Goal: Task Accomplishment & Management: Manage account settings

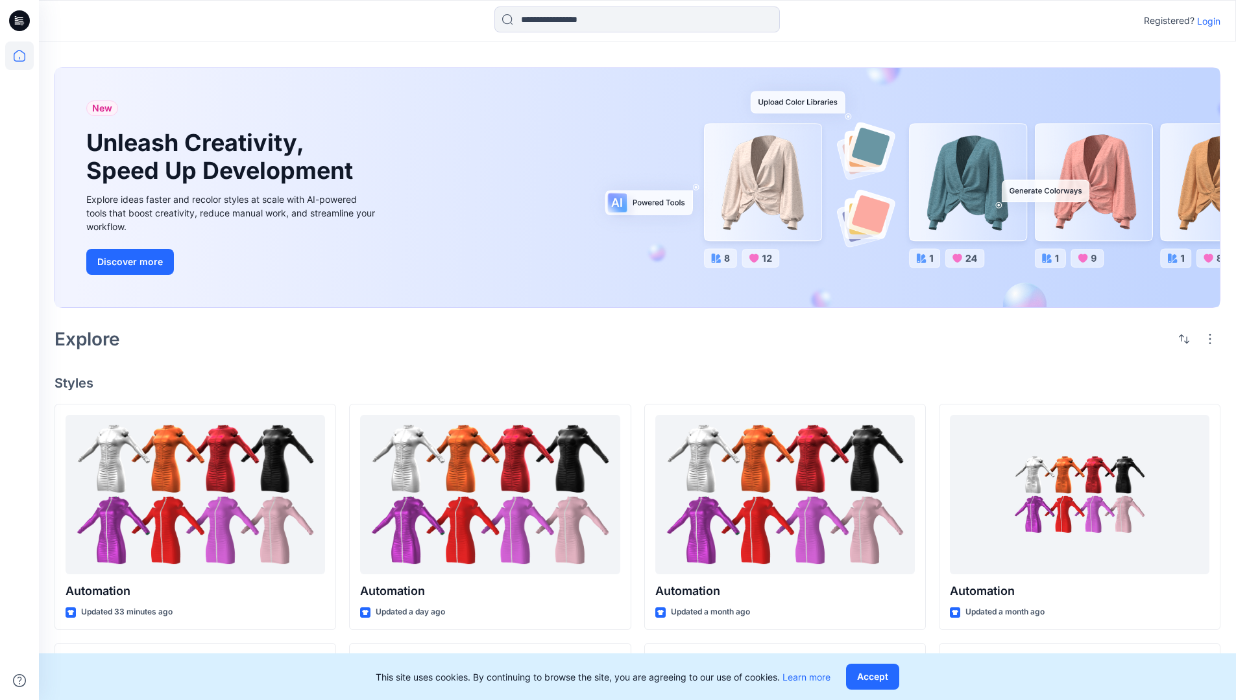
click at [1205, 21] on p "Login" at bounding box center [1208, 21] width 23 height 14
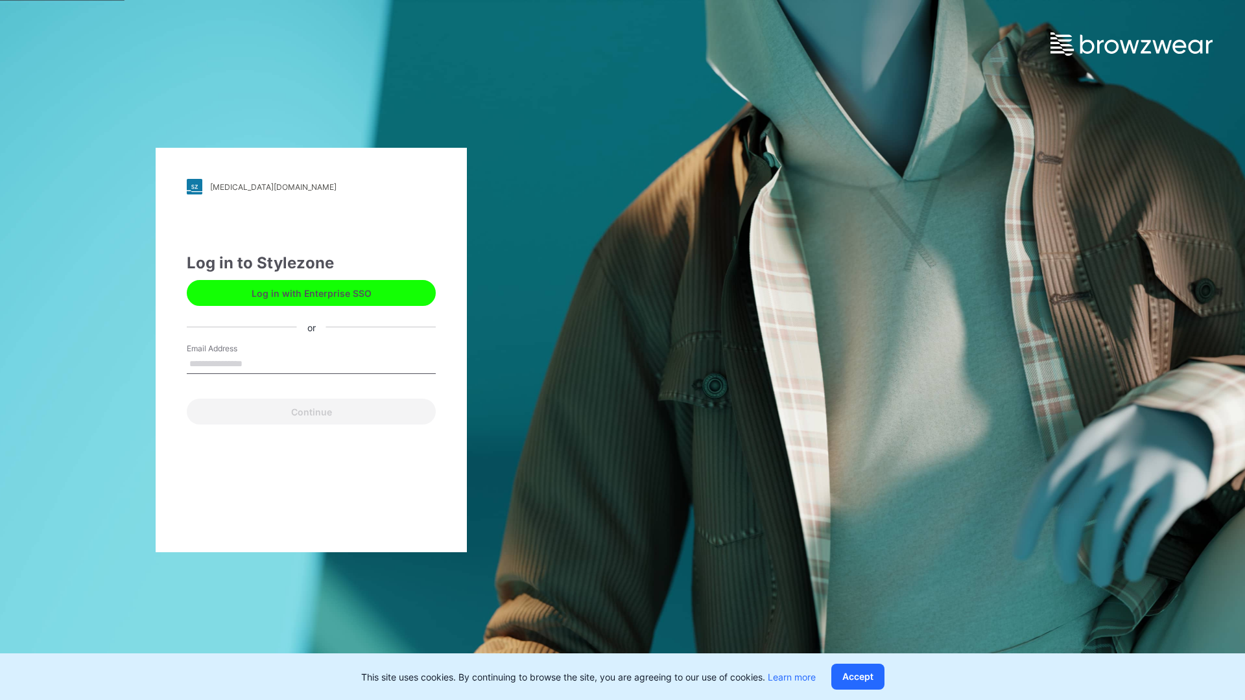
click at [256, 363] on input "Email Address" at bounding box center [311, 364] width 249 height 19
type input "**********"
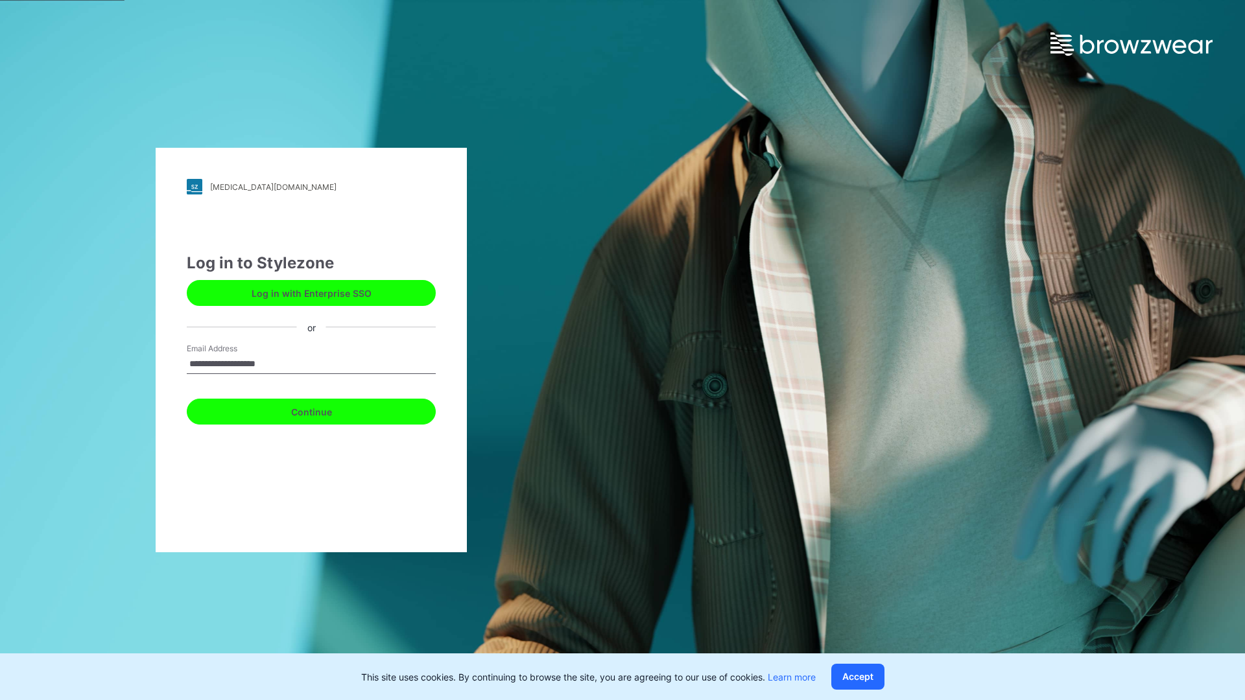
click at [326, 410] on button "Continue" at bounding box center [311, 412] width 249 height 26
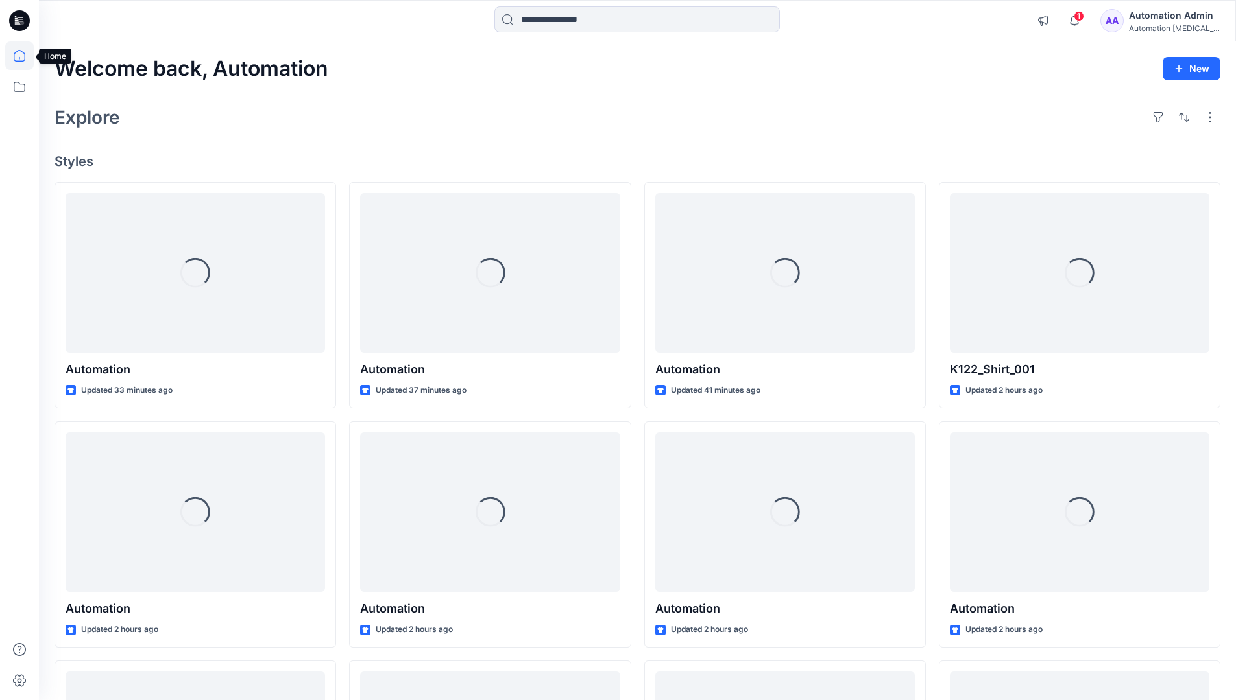
click at [25, 56] on icon at bounding box center [20, 56] width 12 height 12
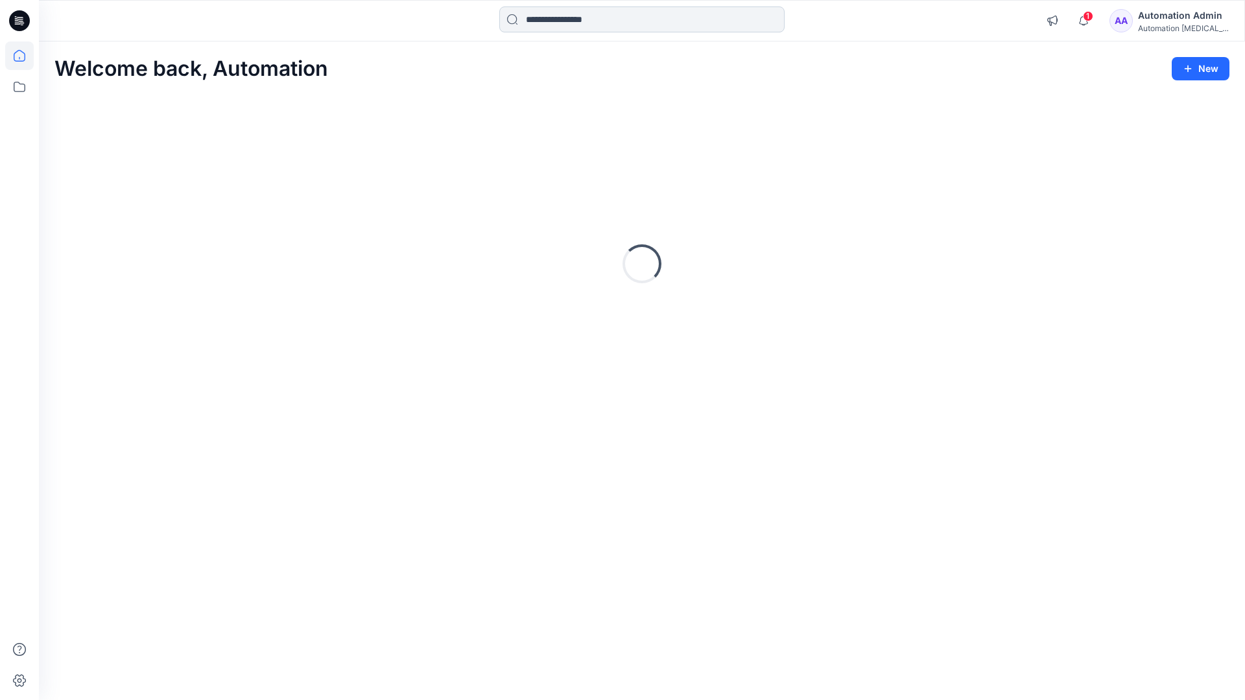
click at [567, 19] on input at bounding box center [641, 19] width 285 height 26
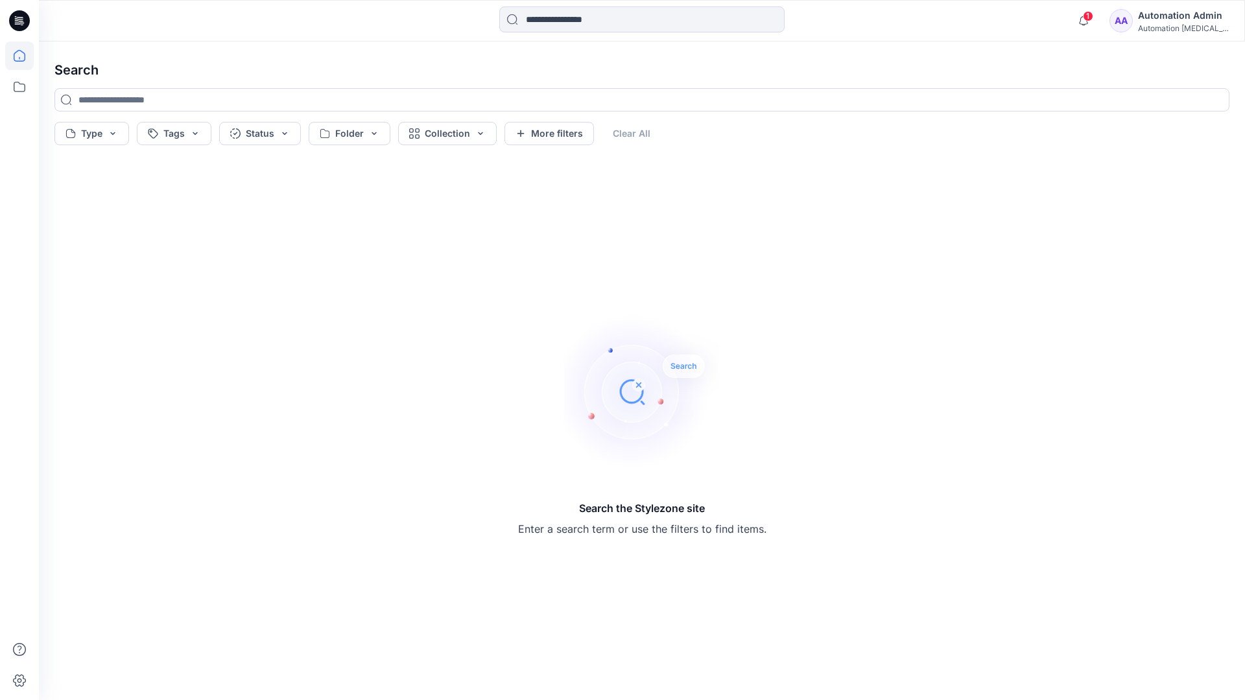
click at [14, 60] on icon at bounding box center [20, 56] width 12 height 12
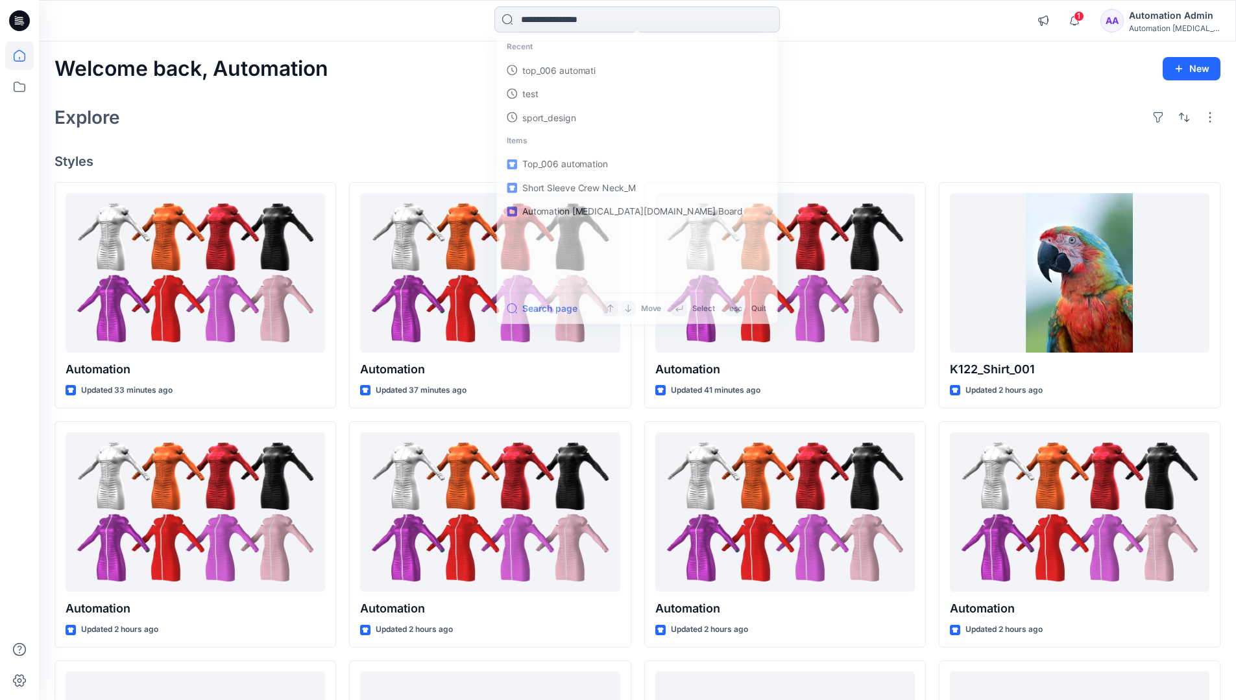
click at [543, 25] on input at bounding box center [636, 19] width 285 height 26
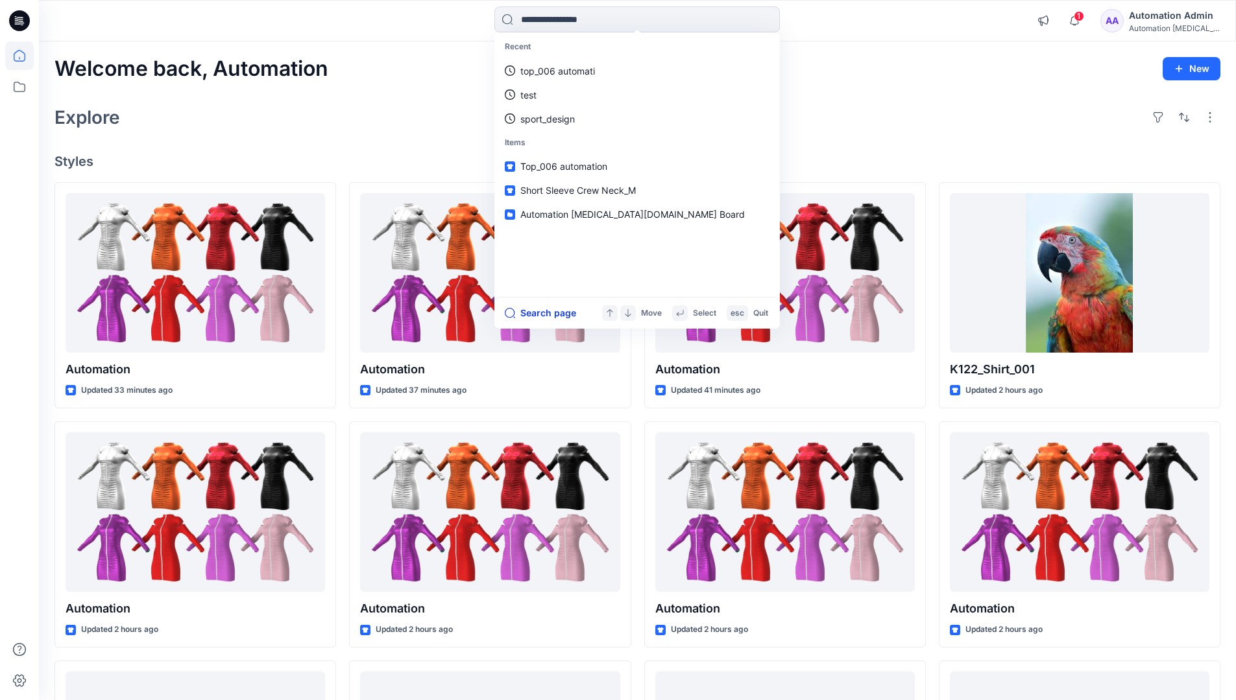
click at [556, 312] on button "Search page" at bounding box center [540, 313] width 71 height 16
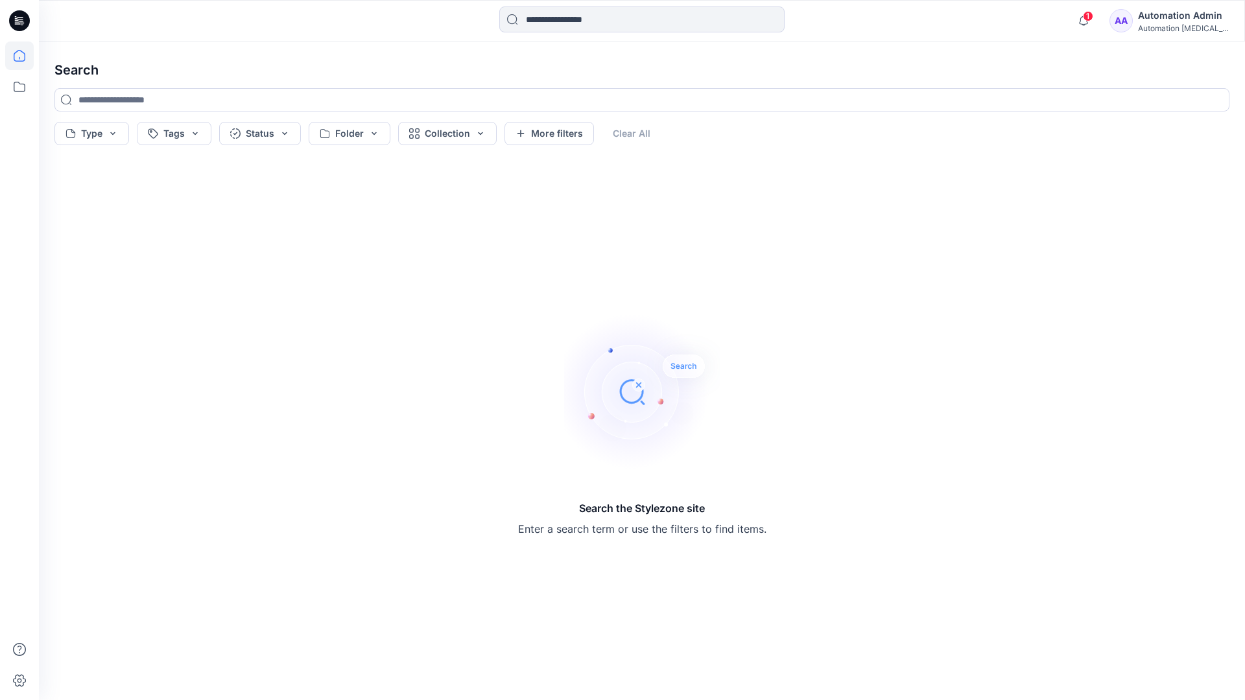
click at [23, 52] on icon at bounding box center [19, 56] width 29 height 29
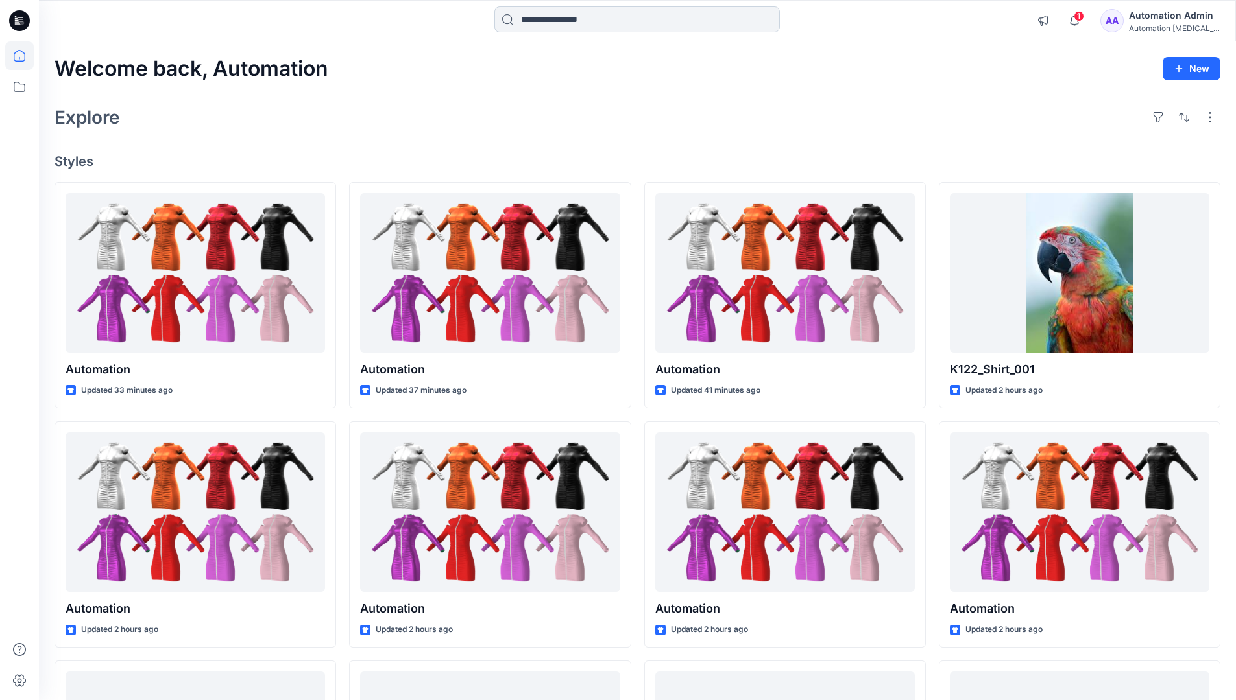
click at [558, 19] on input at bounding box center [636, 19] width 285 height 26
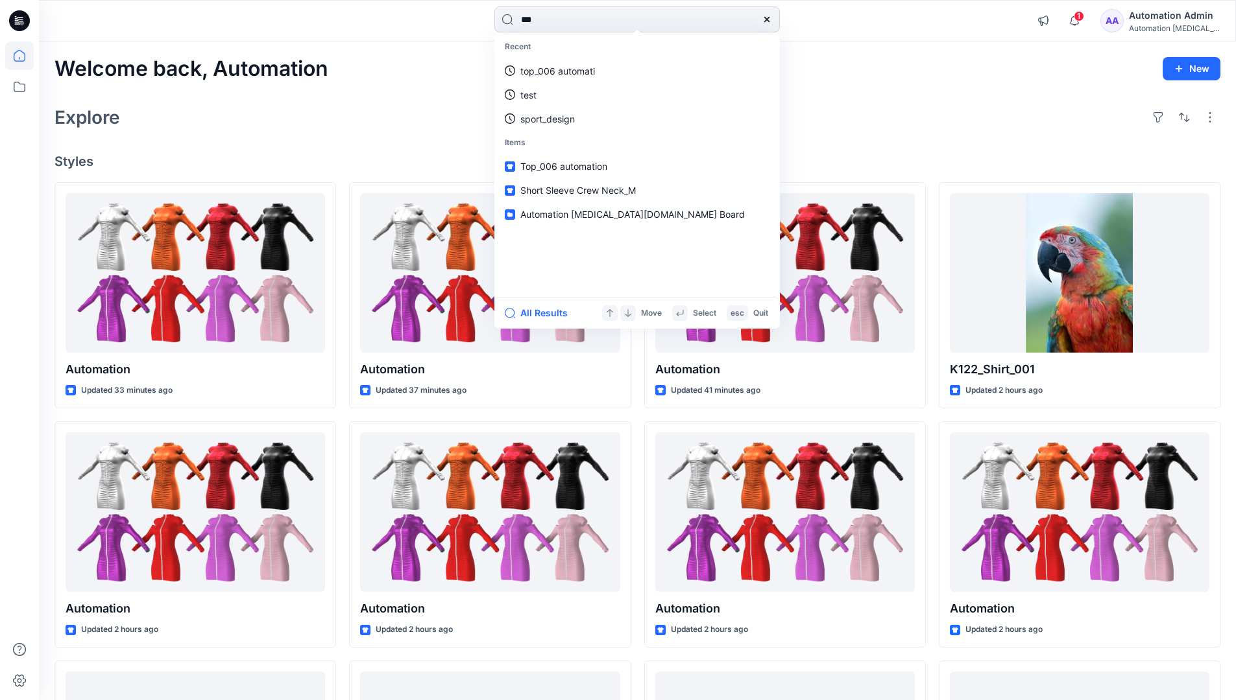
type input "****"
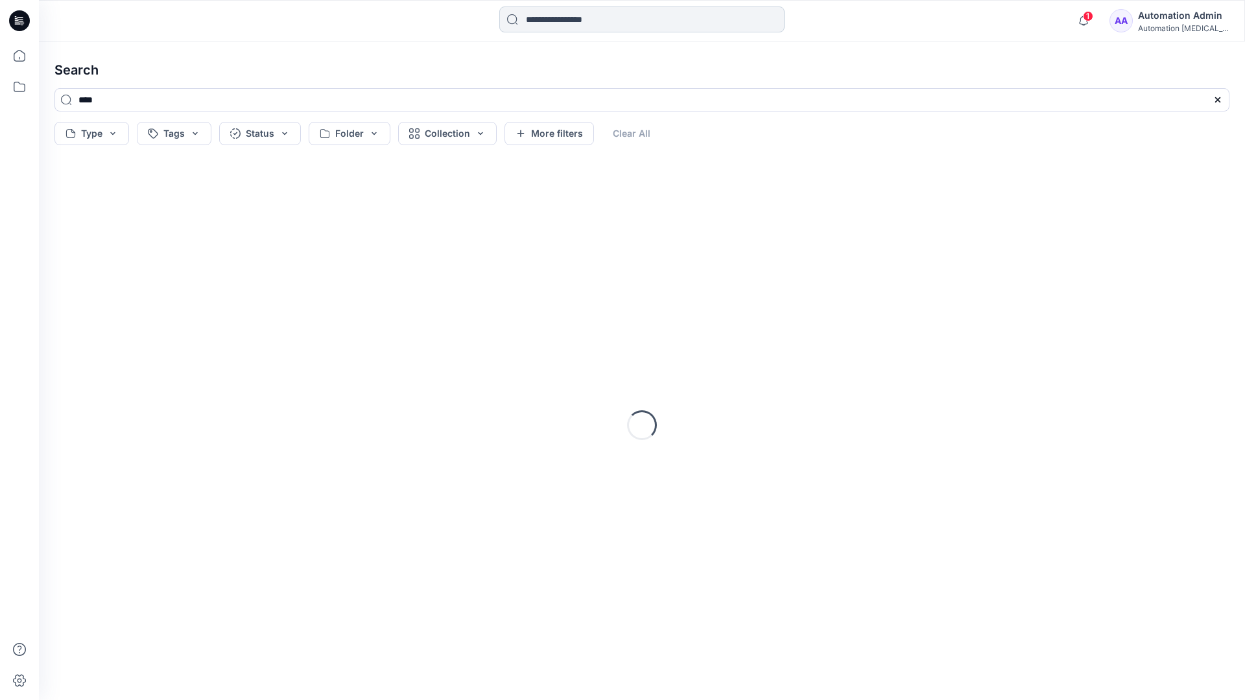
click at [562, 23] on input at bounding box center [641, 19] width 285 height 26
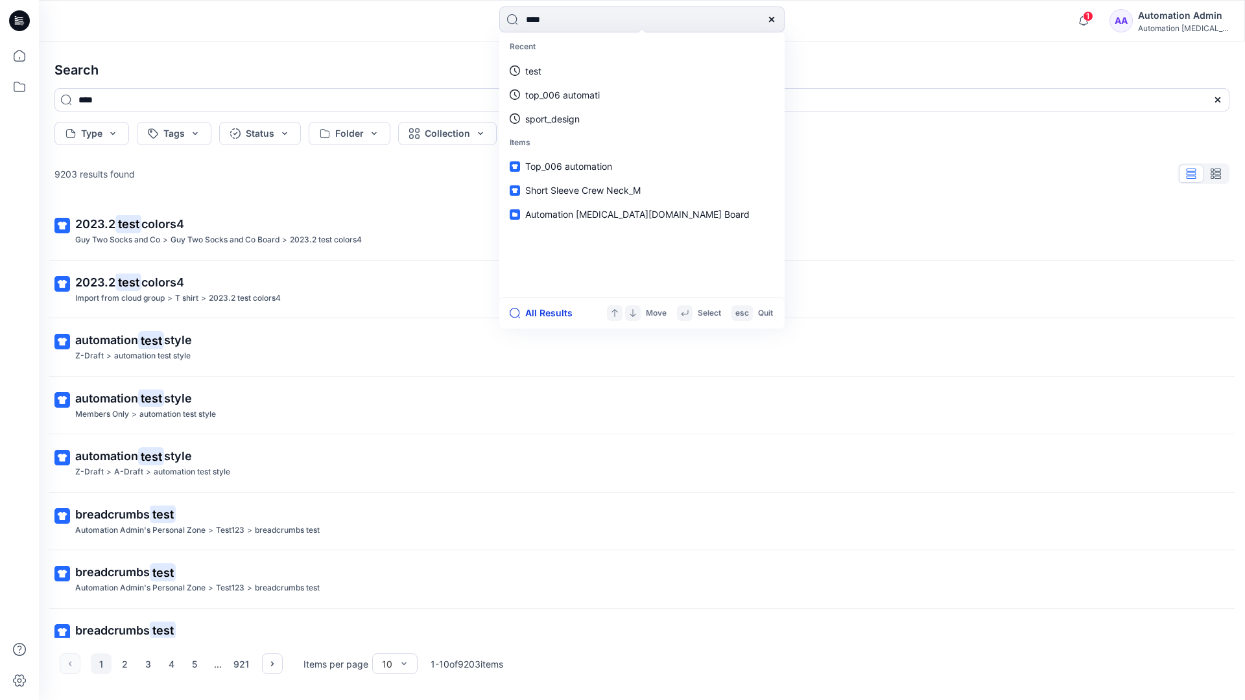
type input "****"
click at [534, 314] on button "All Results" at bounding box center [545, 313] width 71 height 16
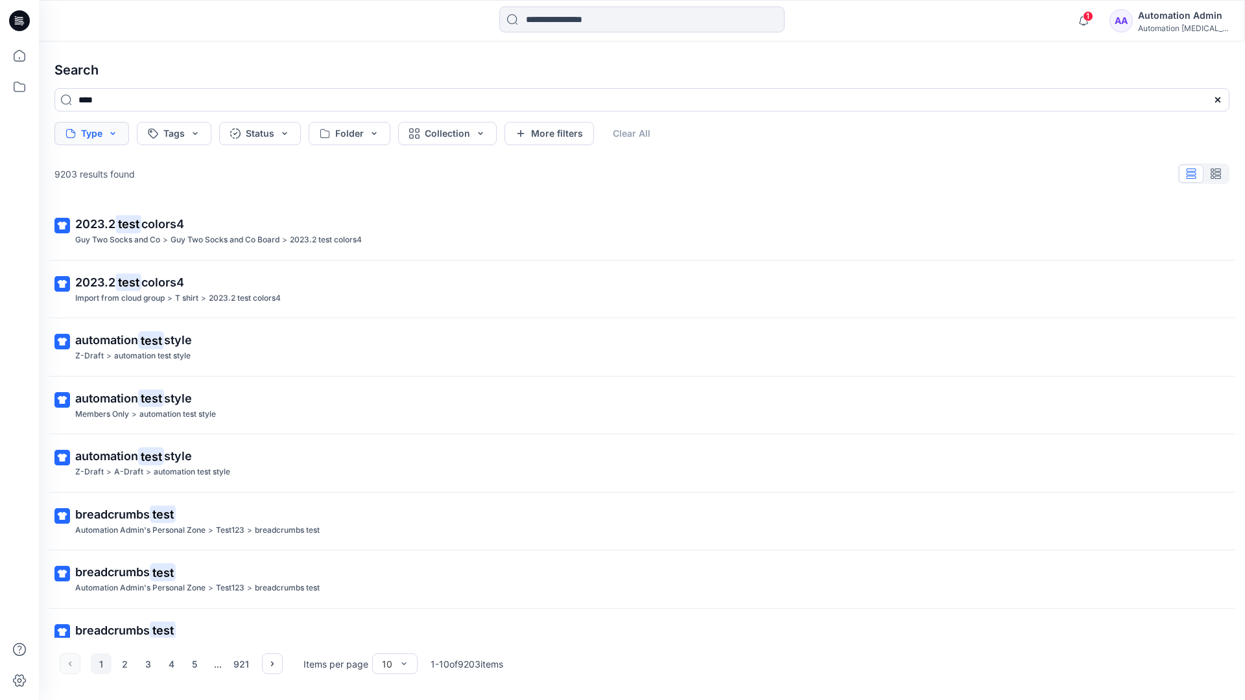
click at [111, 138] on button "Type" at bounding box center [91, 133] width 75 height 23
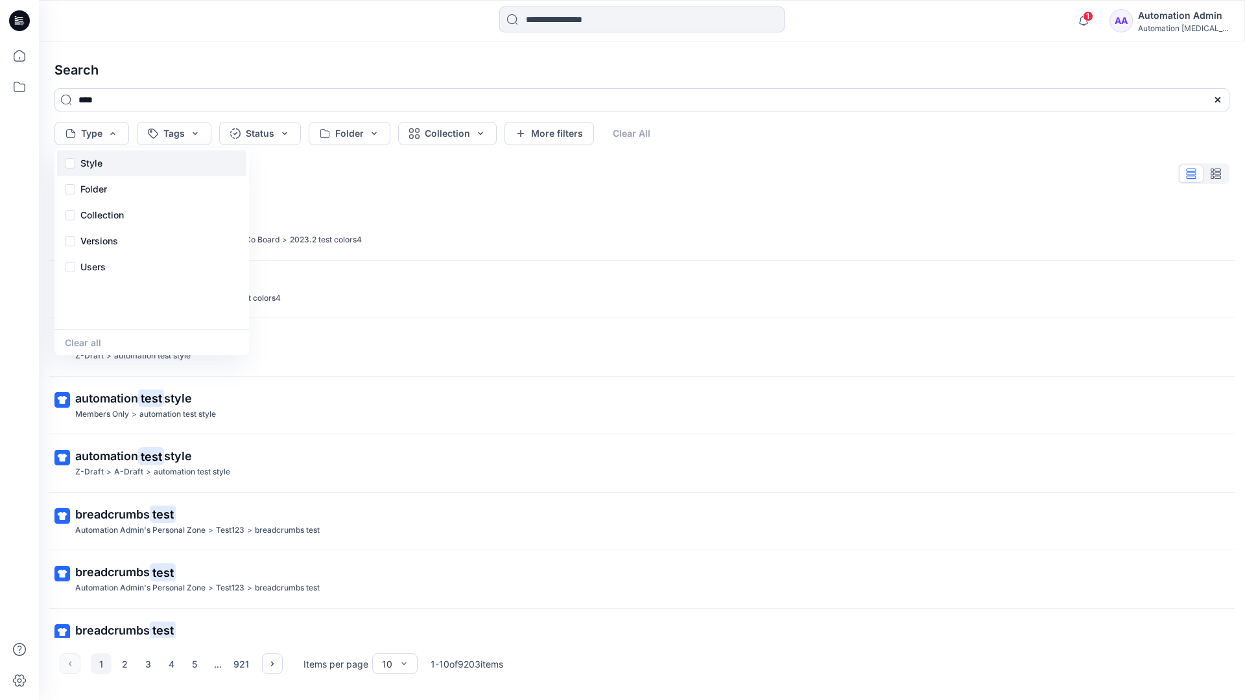
click at [108, 161] on div "Style" at bounding box center [151, 163] width 189 height 26
click at [93, 193] on p "Folder" at bounding box center [93, 190] width 27 height 16
click at [106, 210] on p "Collection" at bounding box center [101, 216] width 43 height 16
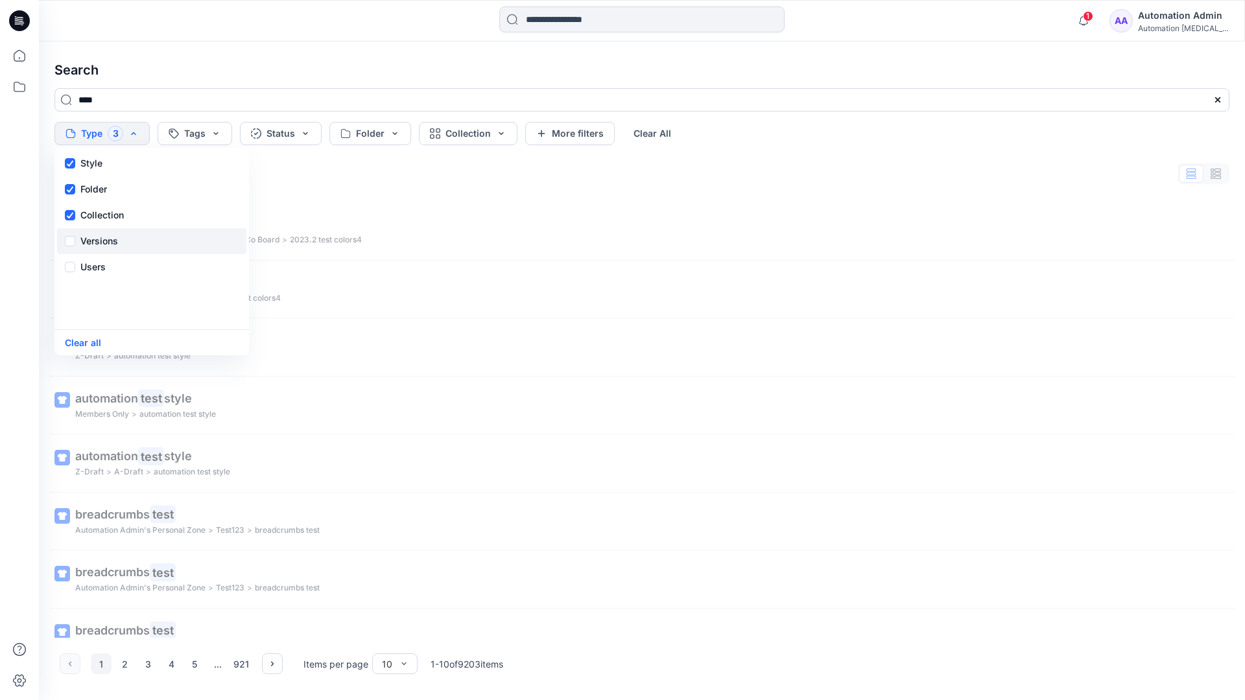
click at [105, 237] on p "Versions" at bounding box center [99, 241] width 38 height 16
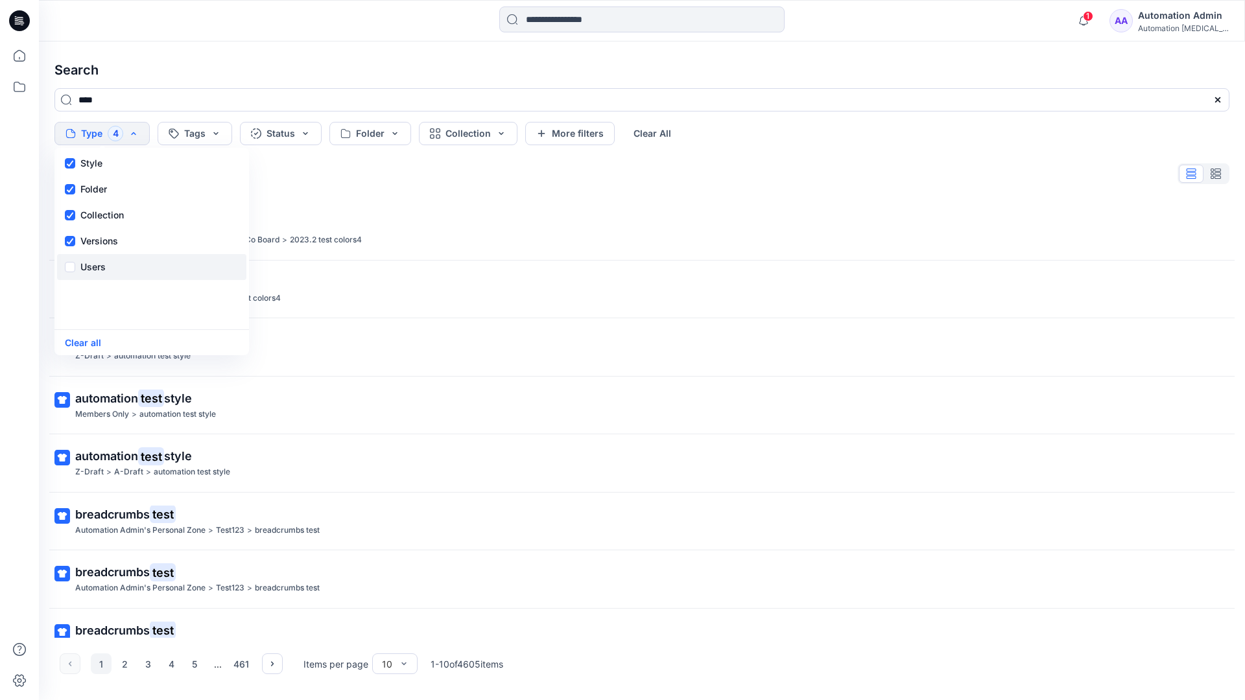
click at [97, 263] on p "Users" at bounding box center [92, 267] width 25 height 16
click at [88, 345] on button "Clear all" at bounding box center [83, 342] width 36 height 15
click at [181, 129] on button "Tags" at bounding box center [174, 133] width 75 height 23
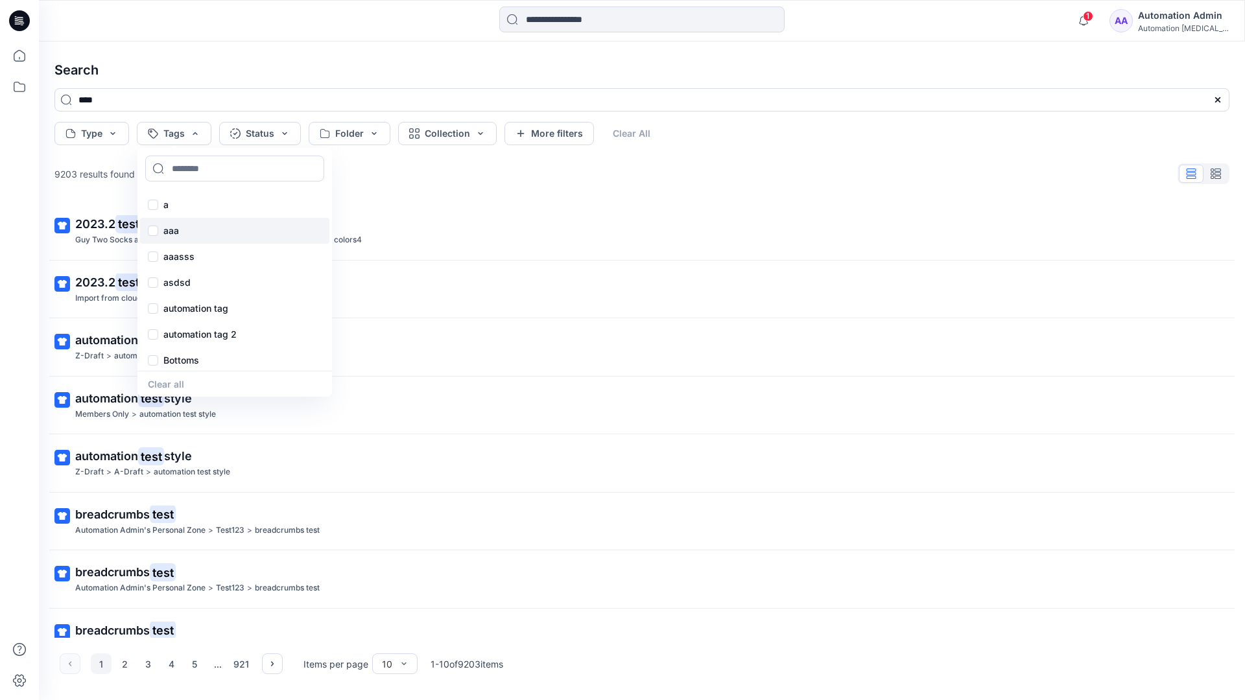
click at [170, 225] on p "aaa" at bounding box center [171, 231] width 16 height 16
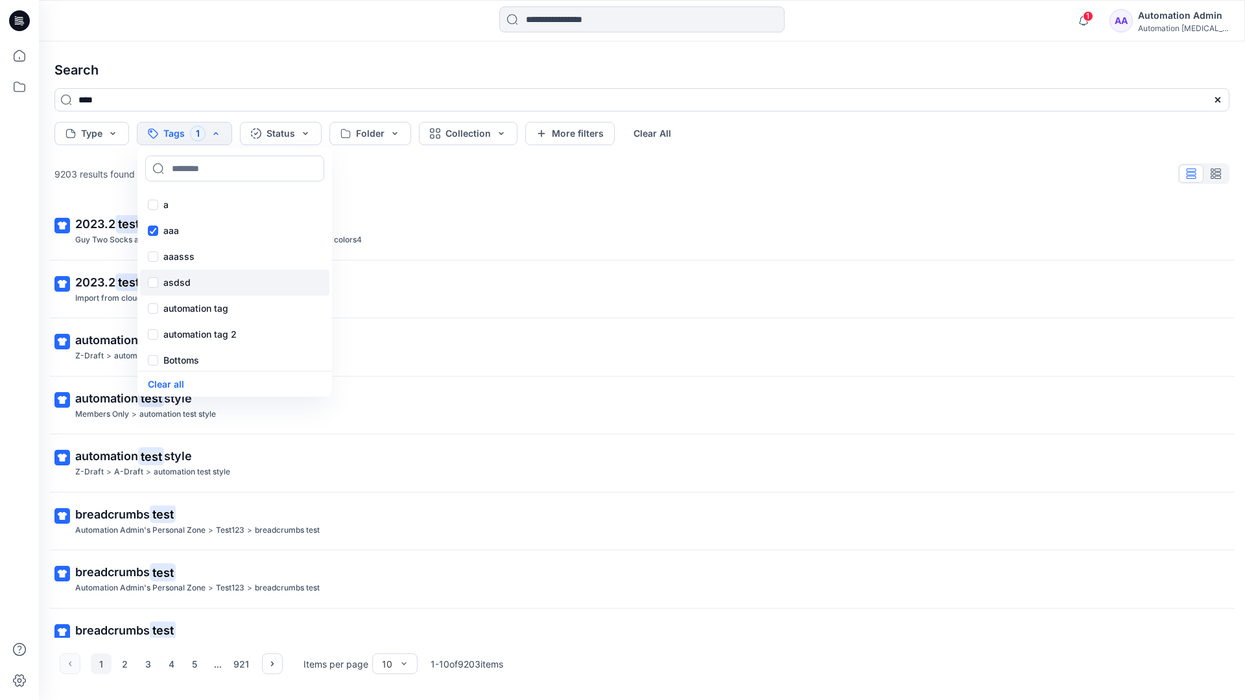
click at [169, 281] on p "asdsd" at bounding box center [176, 283] width 27 height 16
click at [170, 307] on p "automation tag" at bounding box center [195, 309] width 65 height 16
click at [177, 361] on p "Bottoms" at bounding box center [181, 361] width 36 height 16
click at [193, 277] on div "Core" at bounding box center [234, 280] width 189 height 26
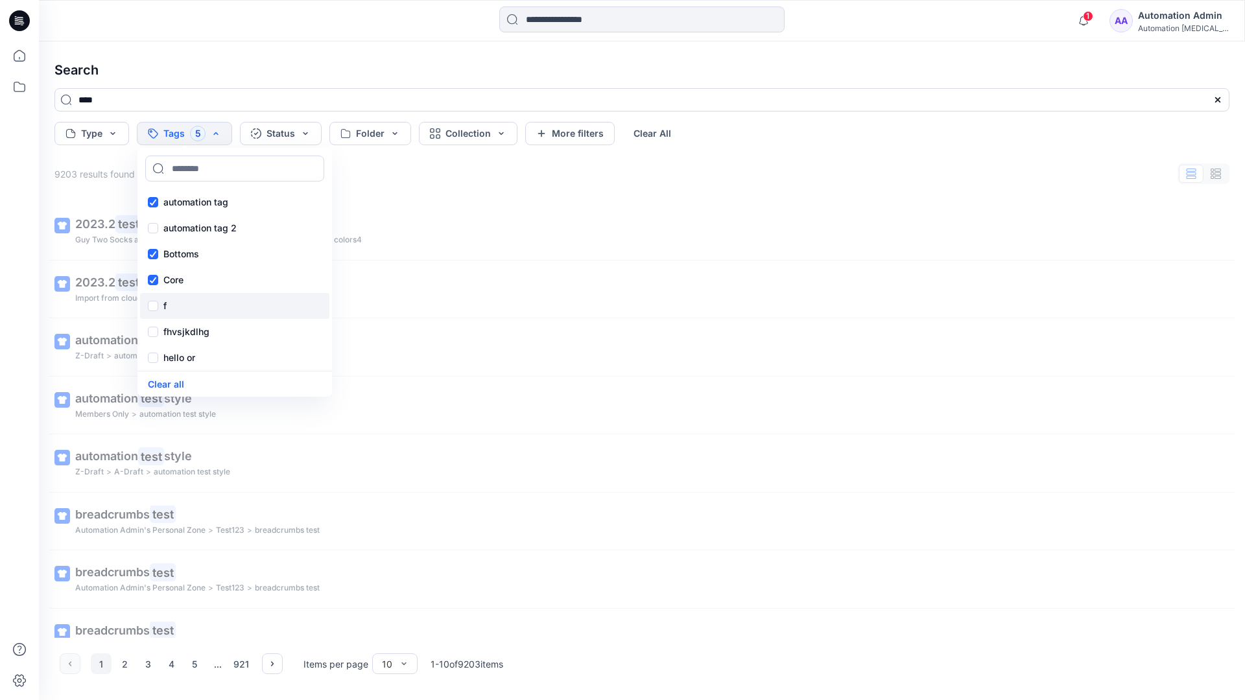
click at [190, 303] on div "f" at bounding box center [234, 306] width 189 height 26
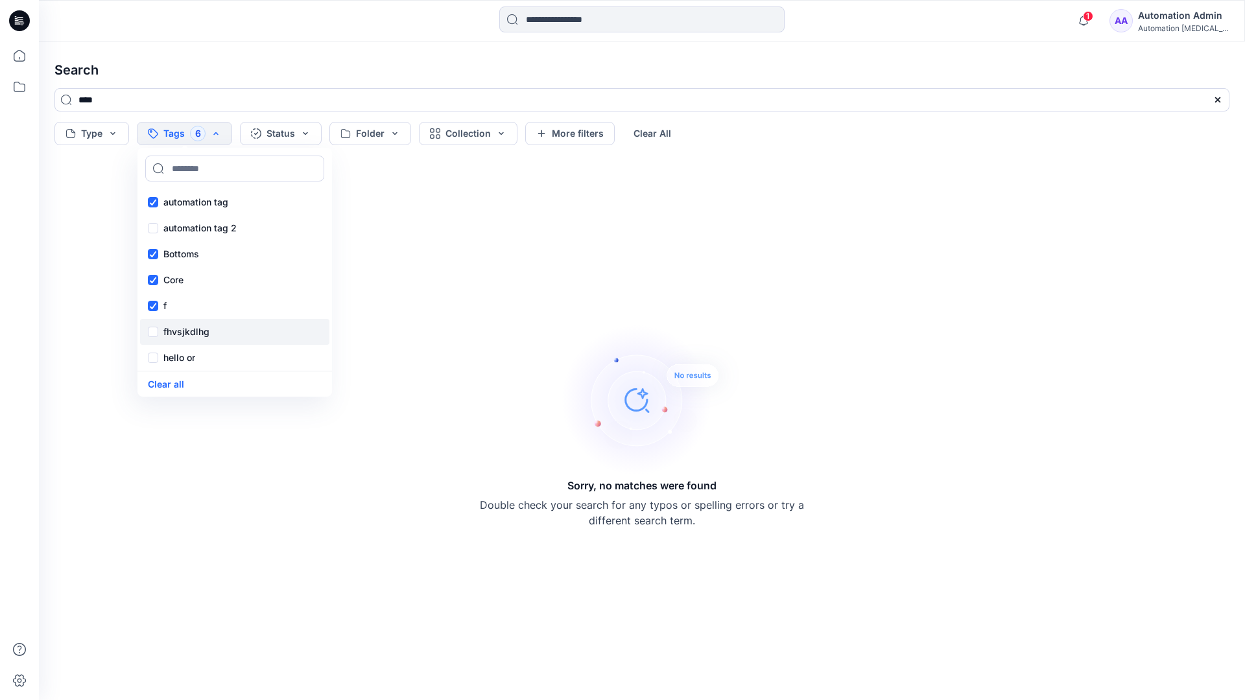
click at [195, 329] on p "fhvsjkdlhg" at bounding box center [186, 332] width 46 height 16
click at [174, 381] on button "Clear all" at bounding box center [166, 384] width 36 height 15
click at [265, 136] on button "Status" at bounding box center [260, 133] width 82 height 23
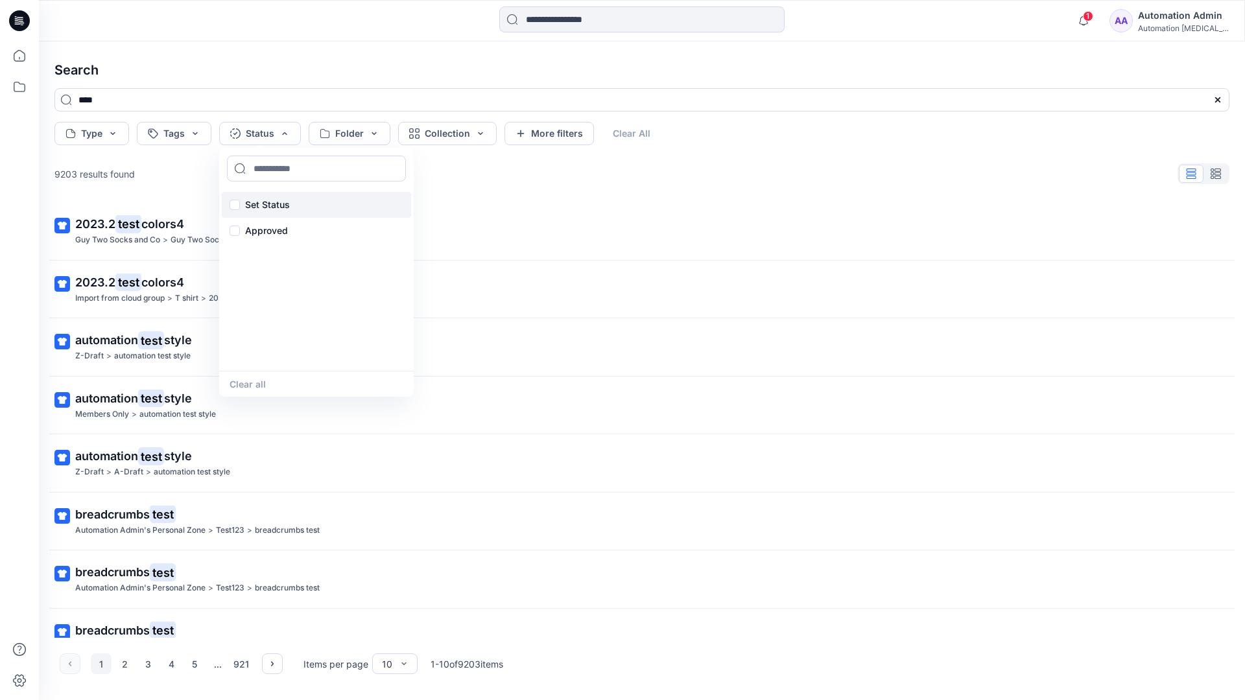
click at [287, 197] on p "Set Status" at bounding box center [267, 205] width 45 height 16
click at [243, 386] on button "Clear all" at bounding box center [248, 384] width 36 height 15
click at [372, 142] on button "Folder" at bounding box center [350, 133] width 82 height 23
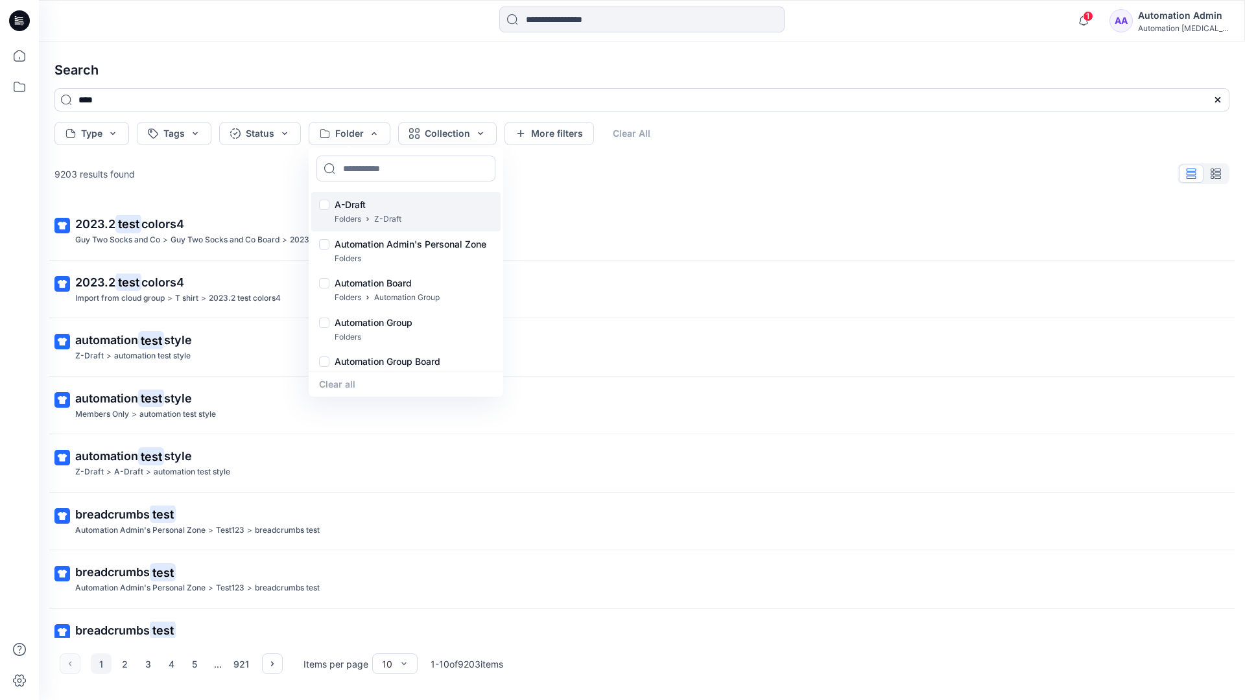
click at [354, 200] on p "A-Draft" at bounding box center [368, 205] width 67 height 16
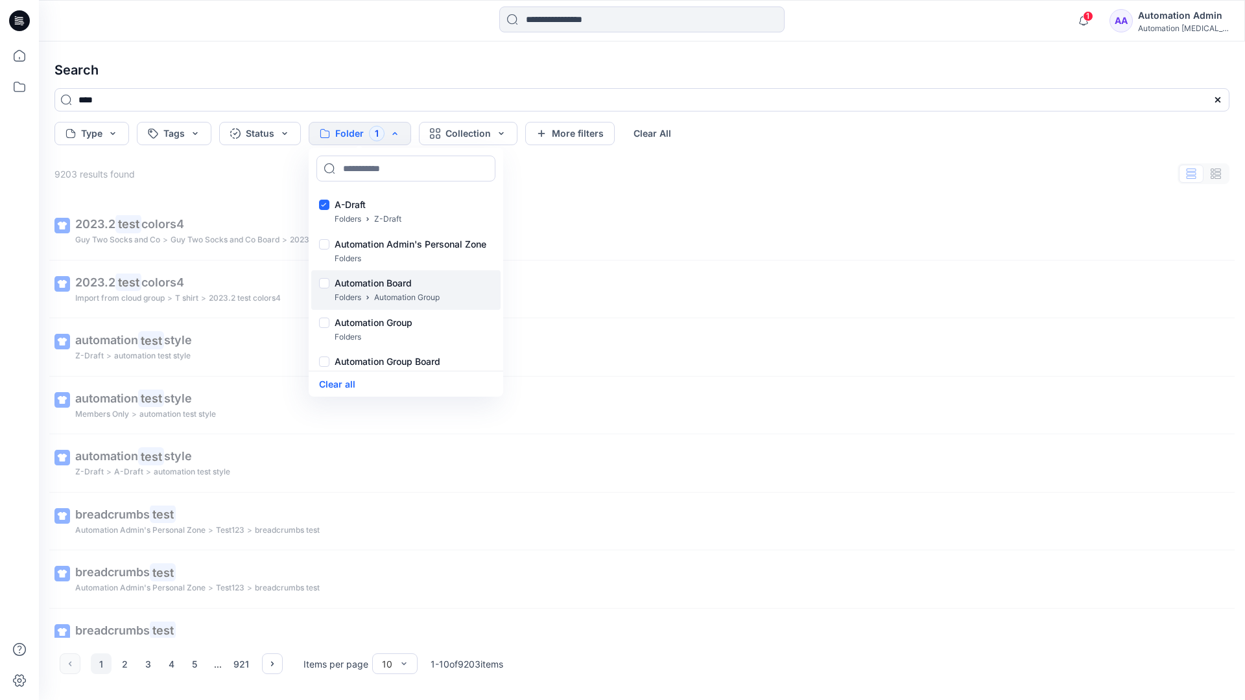
click at [348, 291] on p "Folders" at bounding box center [348, 298] width 27 height 14
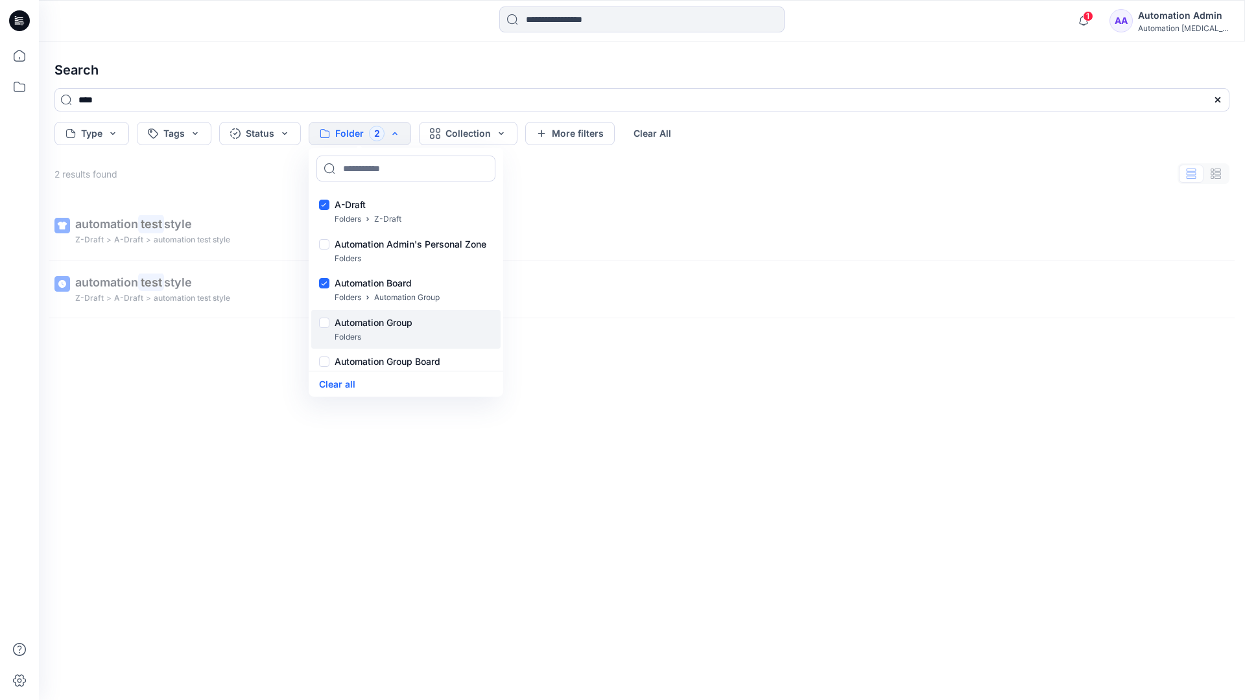
click at [344, 331] on p "Folders" at bounding box center [348, 338] width 27 height 14
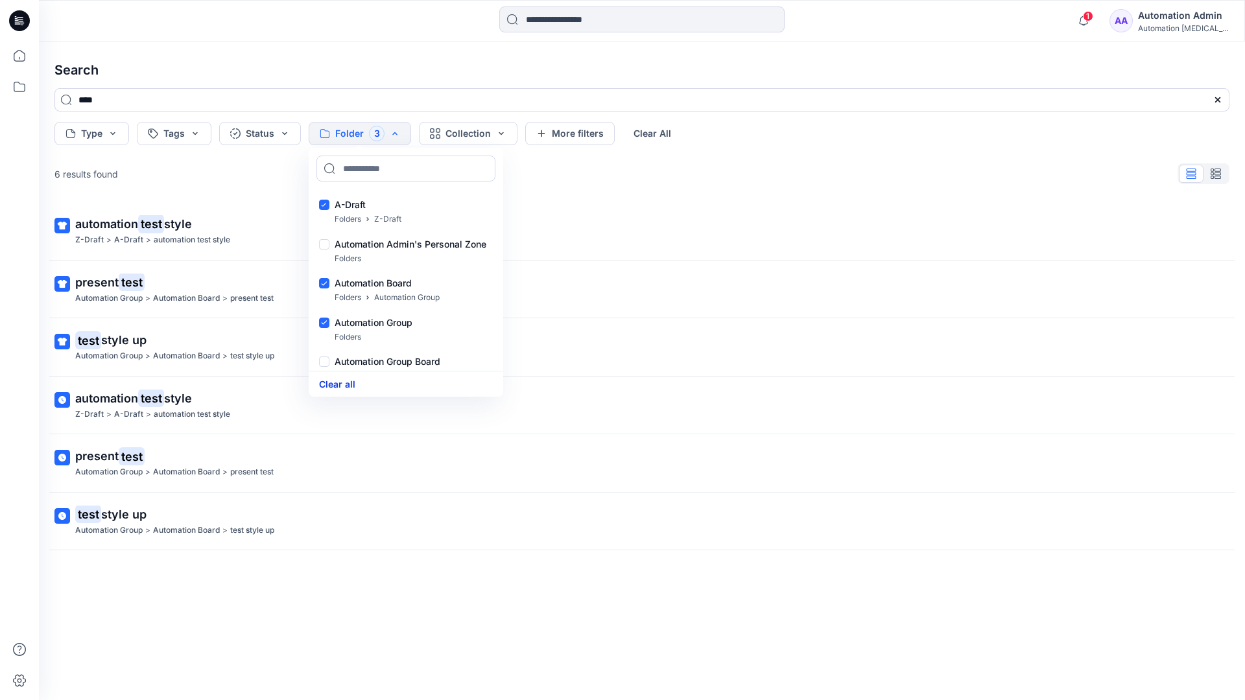
click at [347, 383] on button "Clear all" at bounding box center [337, 384] width 36 height 15
click at [464, 137] on button "Collection" at bounding box center [447, 133] width 99 height 23
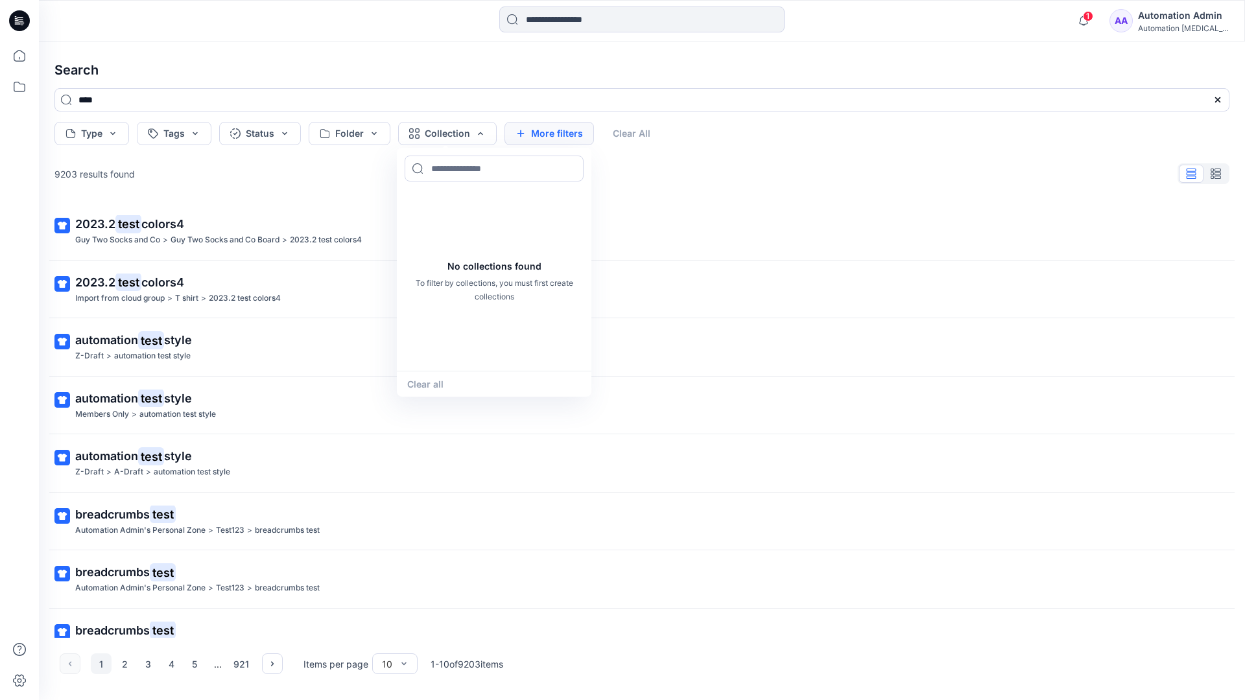
click at [546, 131] on button "More filters" at bounding box center [550, 133] width 90 height 23
click at [585, 134] on button "Created by" at bounding box center [556, 133] width 102 height 23
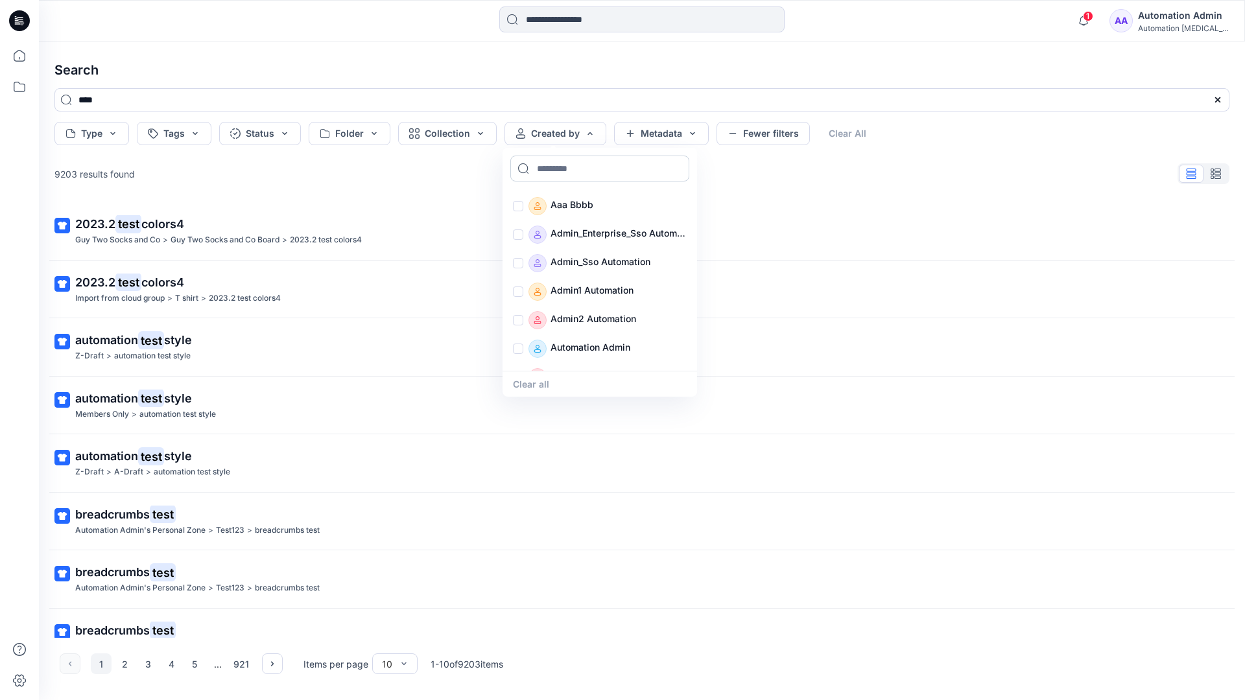
click at [570, 168] on input at bounding box center [599, 169] width 179 height 26
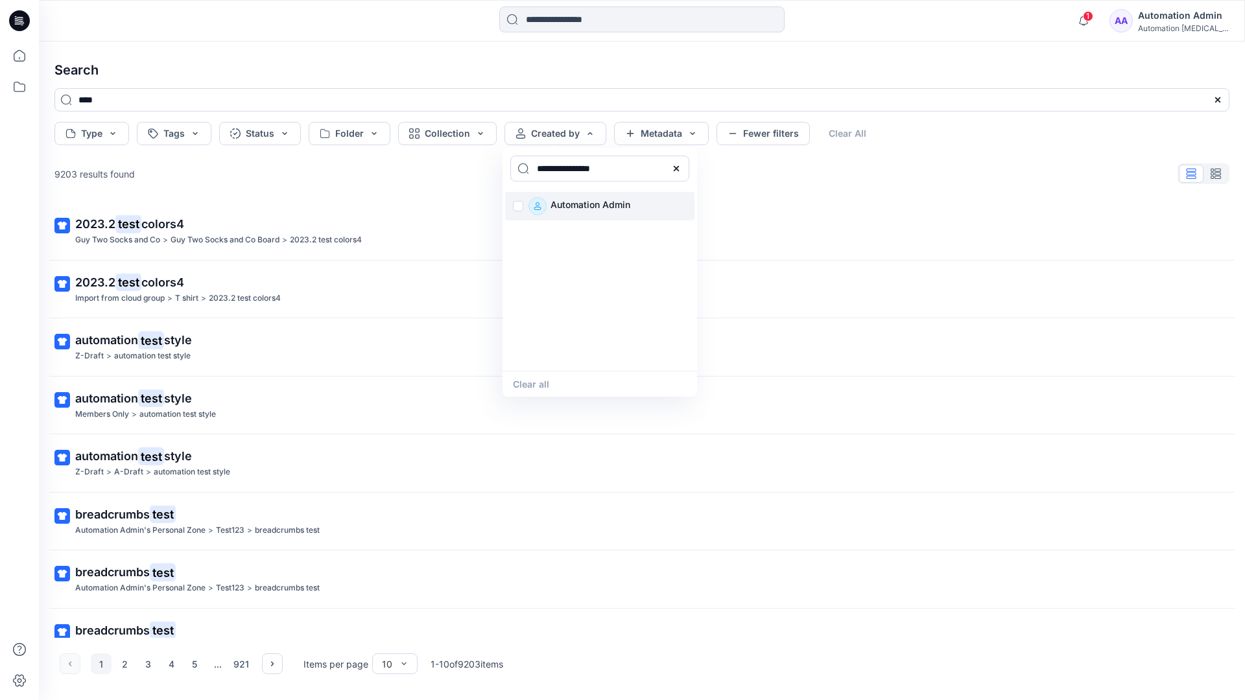
type input "**********"
click at [582, 204] on p "Automation Admin" at bounding box center [591, 206] width 80 height 18
click at [538, 381] on button "Clear all" at bounding box center [531, 384] width 36 height 15
click at [662, 136] on button "Metadata" at bounding box center [661, 133] width 95 height 23
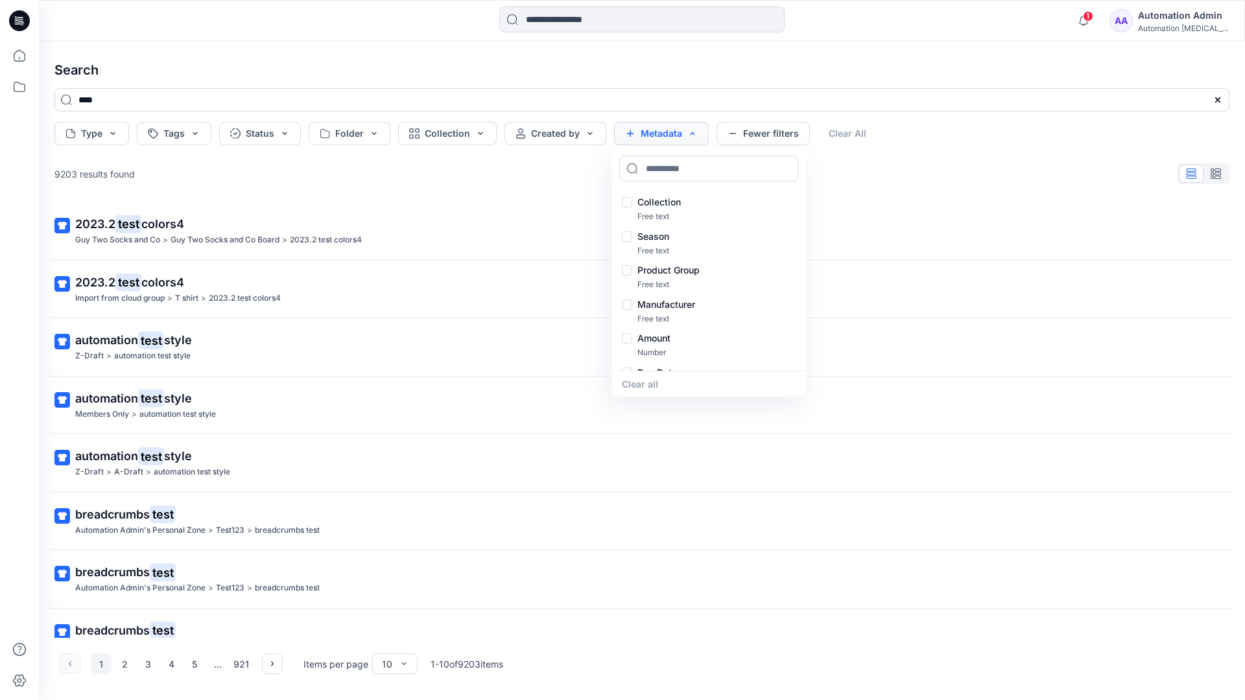
click at [665, 138] on button "Metadata" at bounding box center [661, 133] width 95 height 23
click at [759, 137] on button "Fewer filters" at bounding box center [763, 133] width 93 height 23
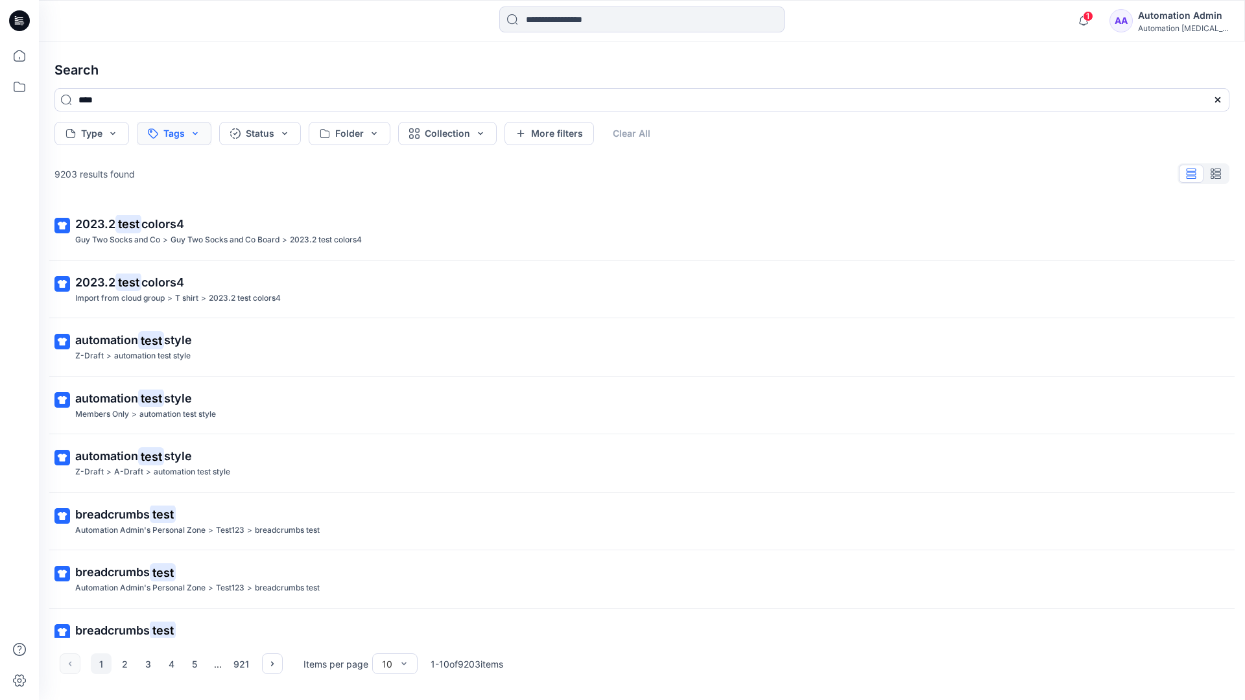
click at [176, 135] on button "Tags" at bounding box center [174, 133] width 75 height 23
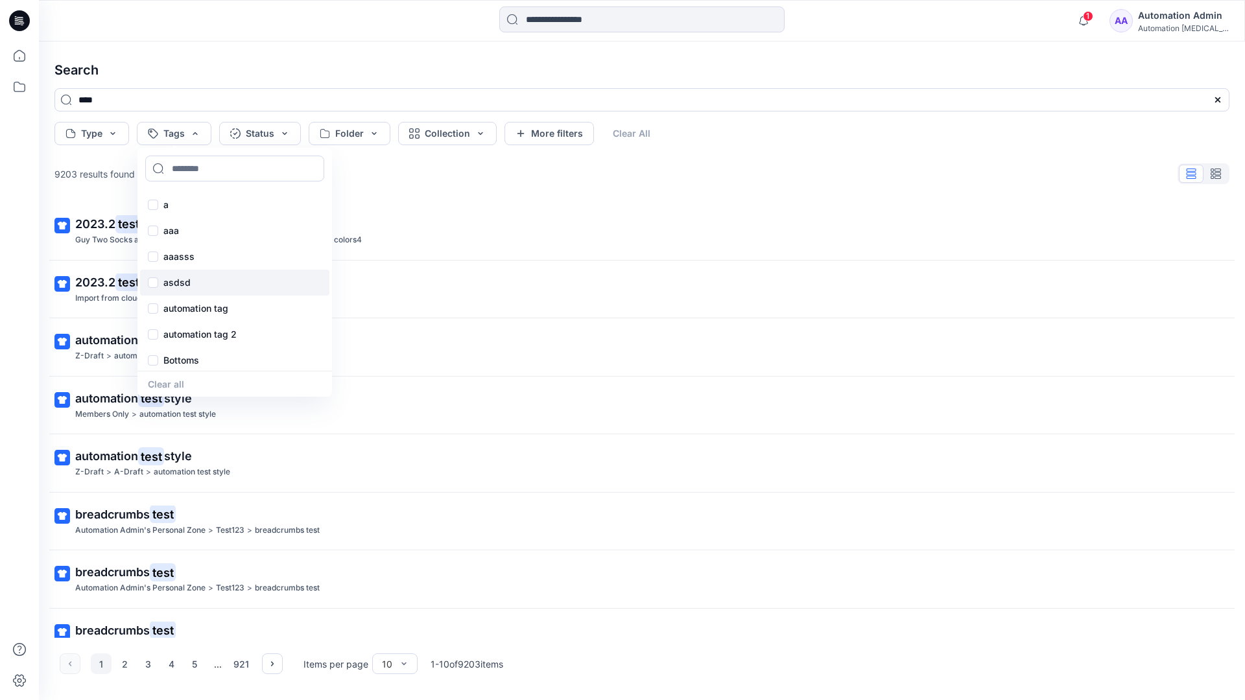
click at [176, 291] on div "asdsd" at bounding box center [234, 283] width 189 height 26
click at [656, 130] on button "Clear All" at bounding box center [653, 133] width 60 height 23
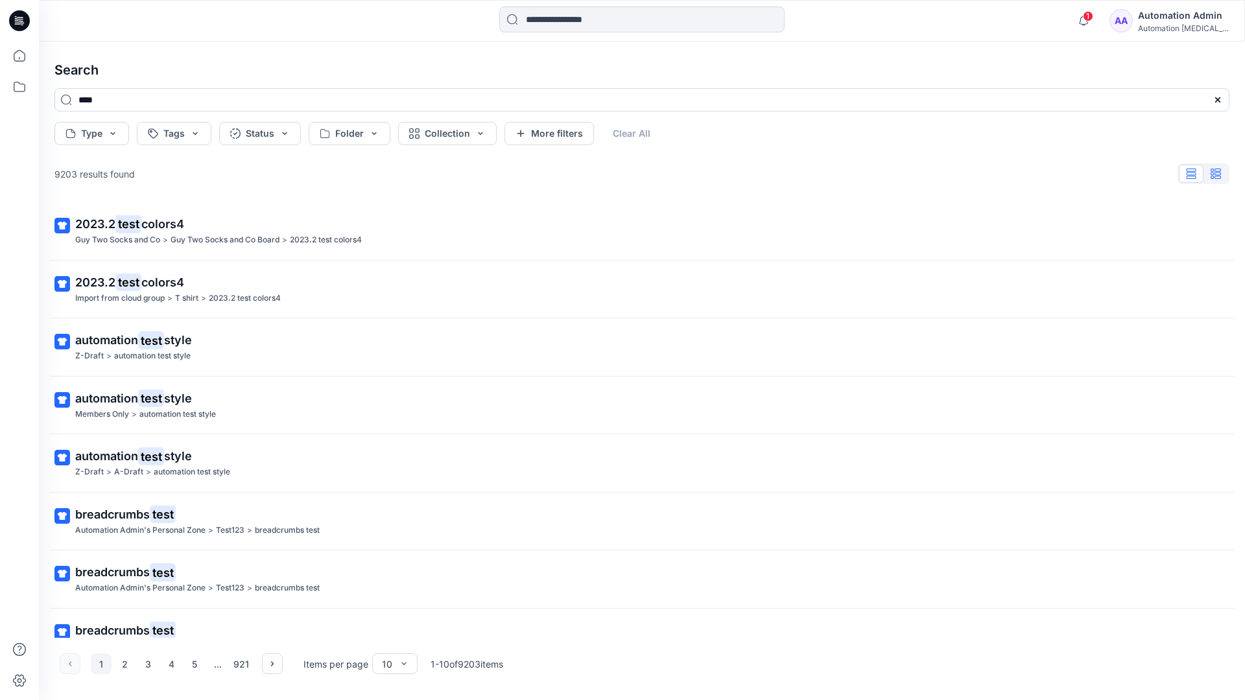
click at [1222, 177] on button "button" at bounding box center [1216, 174] width 25 height 18
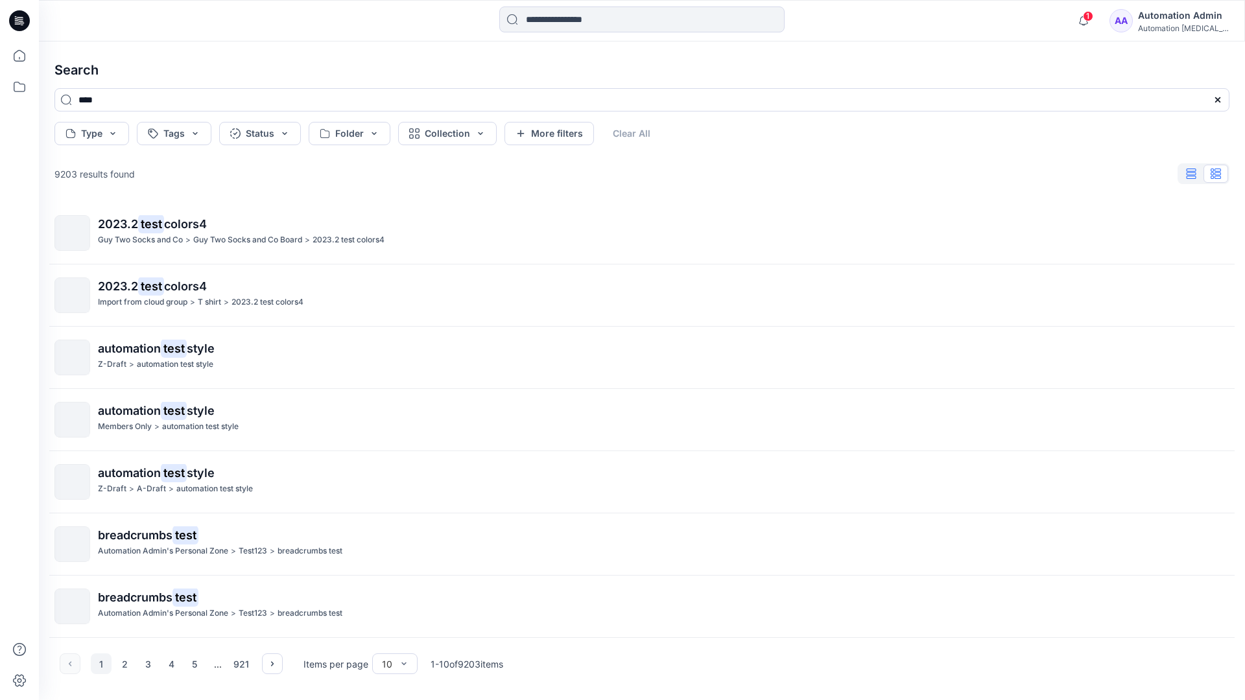
click at [1193, 174] on icon "button" at bounding box center [1192, 174] width 10 height 10
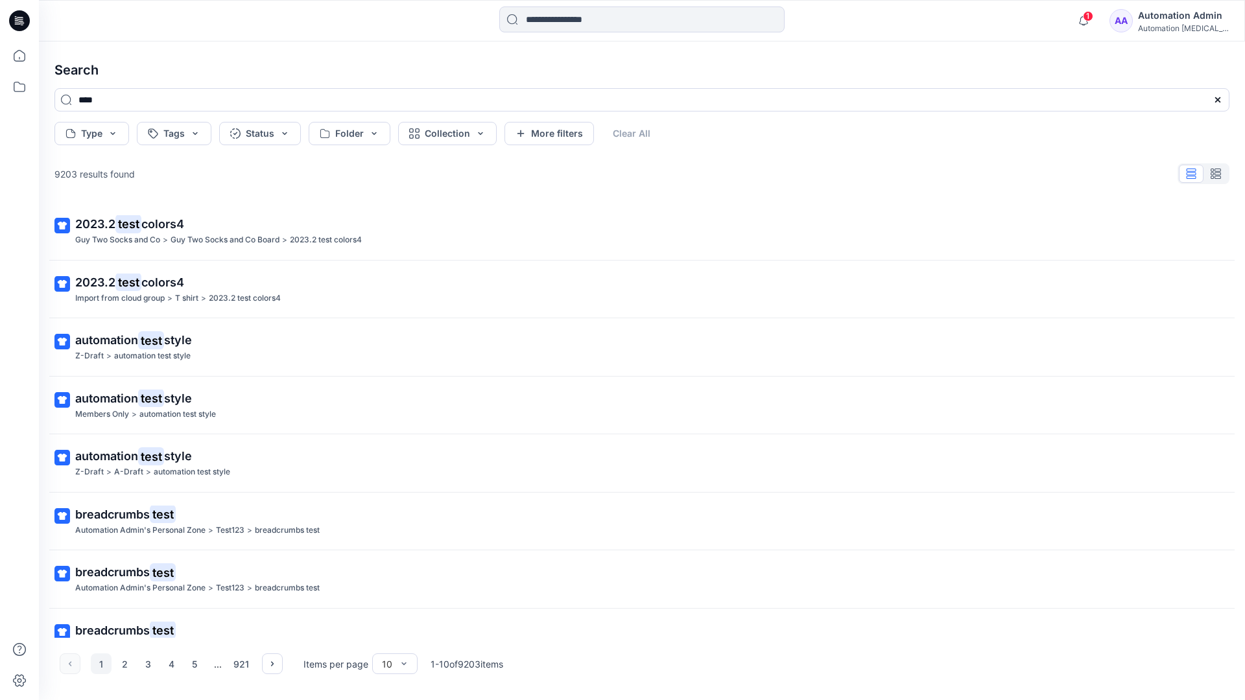
click at [1146, 23] on div "AA Automation Admin Automation [MEDICAL_DATA]..." at bounding box center [1169, 21] width 119 height 26
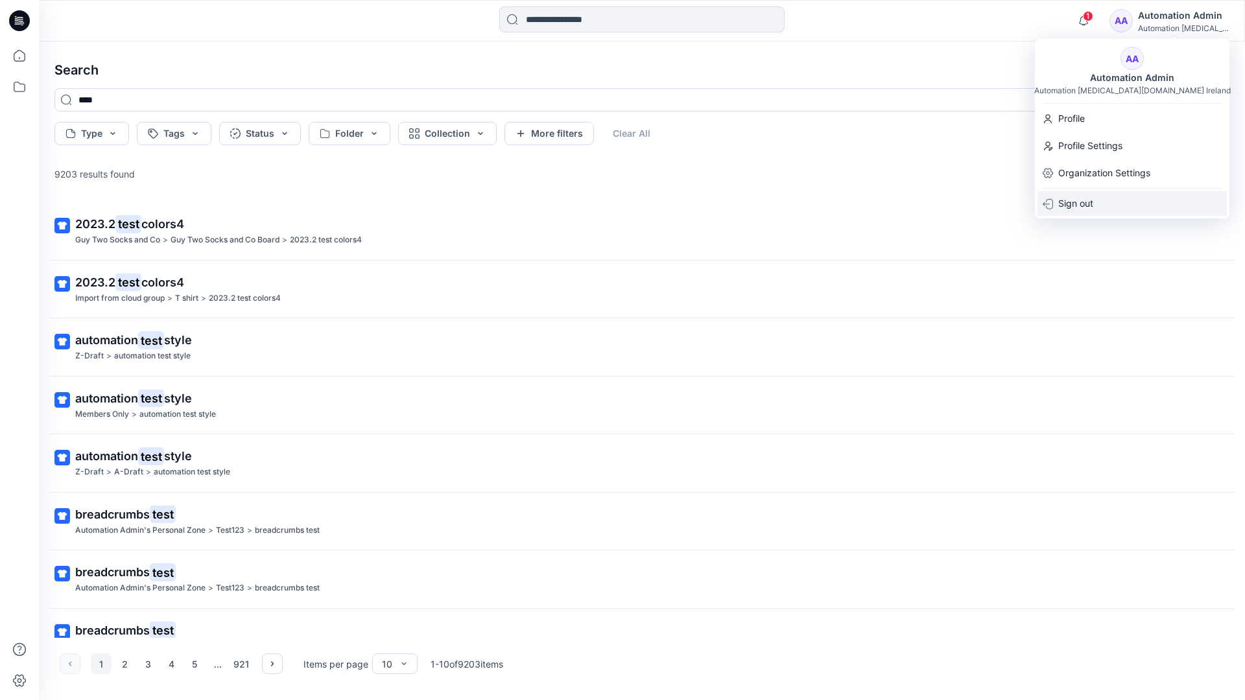
click at [1095, 195] on div "Sign out" at bounding box center [1132, 203] width 189 height 25
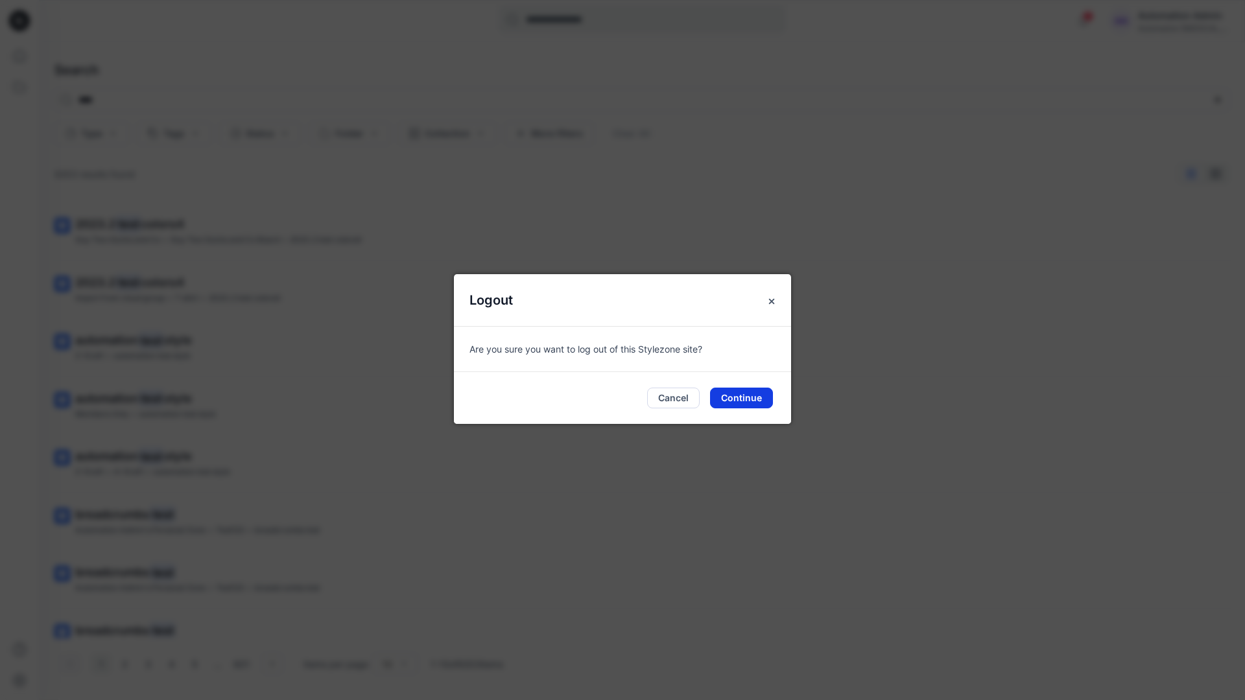
click at [745, 391] on button "Continue" at bounding box center [741, 398] width 63 height 21
